Goal: Information Seeking & Learning: Find specific fact

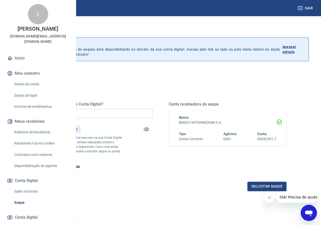
scroll to position [34, 0]
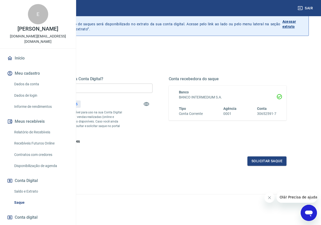
click at [26, 112] on link "Informe de rendimentos" at bounding box center [41, 107] width 58 height 10
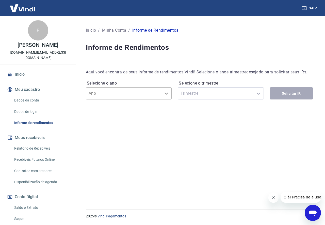
click at [167, 95] on icon at bounding box center [166, 94] width 6 height 6
click at [261, 94] on div "Selecione o trimestre Trimestre" at bounding box center [221, 89] width 86 height 20
click at [24, 144] on link "Relatório de Recebíveis" at bounding box center [41, 149] width 58 height 10
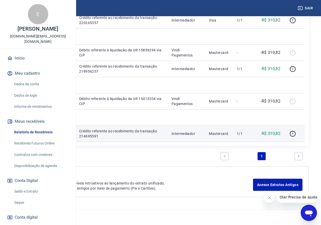
scroll to position [283, 0]
drag, startPoint x: 284, startPoint y: 126, endPoint x: 262, endPoint y: 125, distance: 22.4
click at [262, 126] on td "R$ 310,82" at bounding box center [270, 134] width 29 height 16
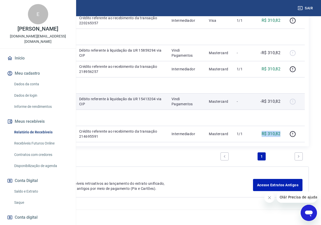
scroll to position [156, 0]
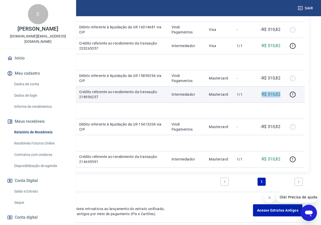
drag, startPoint x: 284, startPoint y: 160, endPoint x: 262, endPoint y: 159, distance: 21.8
click at [262, 103] on td "R$ 310,82" at bounding box center [270, 94] width 29 height 16
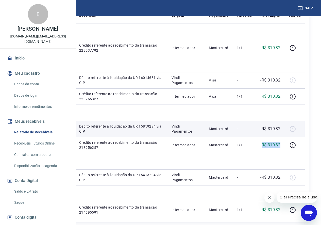
scroll to position [80, 0]
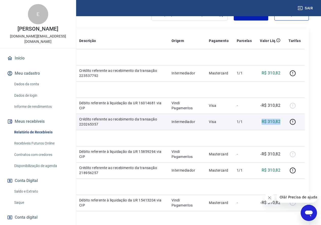
drag, startPoint x: 285, startPoint y: 158, endPoint x: 260, endPoint y: 156, distance: 25.2
click at [260, 130] on td "R$ 310,82" at bounding box center [270, 122] width 29 height 16
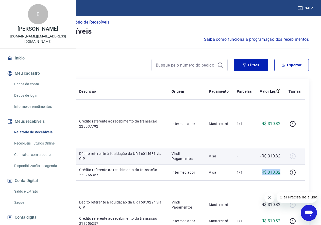
scroll to position [4, 0]
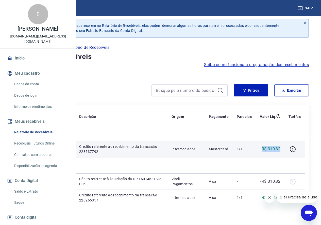
drag, startPoint x: 284, startPoint y: 157, endPoint x: 265, endPoint y: 157, distance: 19.5
click at [265, 157] on td "R$ 310,82" at bounding box center [270, 149] width 29 height 16
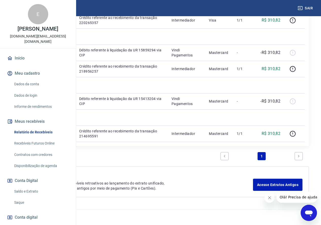
scroll to position [283, 0]
click at [300, 157] on icon "Next page" at bounding box center [299, 157] width 4 height 4
click at [31, 156] on p "1 - 7 de 7" at bounding box center [23, 156] width 15 height 5
drag, startPoint x: 106, startPoint y: 154, endPoint x: 89, endPoint y: 155, distance: 16.5
click at [89, 155] on div "1 - 7 de 7 1" at bounding box center [160, 158] width 296 height 16
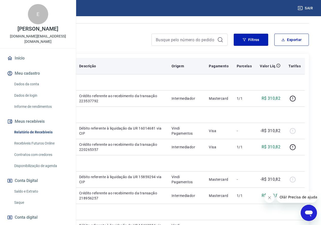
scroll to position [0, 0]
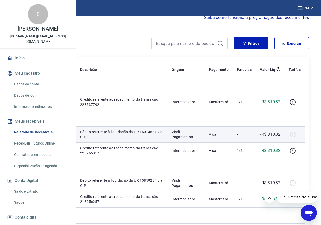
scroll to position [76, 0]
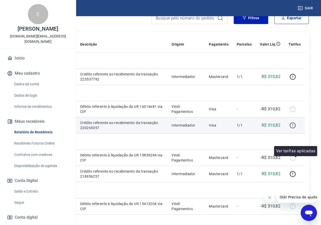
click at [295, 129] on icon "button" at bounding box center [292, 125] width 6 height 6
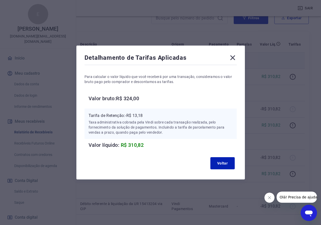
click at [233, 58] on icon at bounding box center [233, 58] width 8 height 8
